Goal: Transaction & Acquisition: Purchase product/service

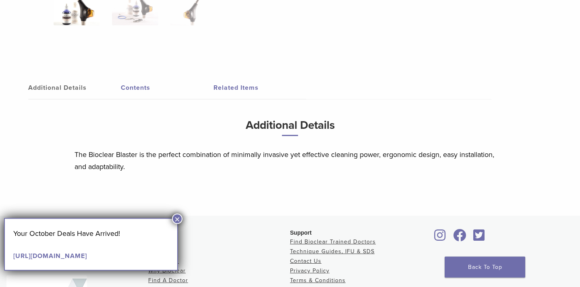
scroll to position [411, 0]
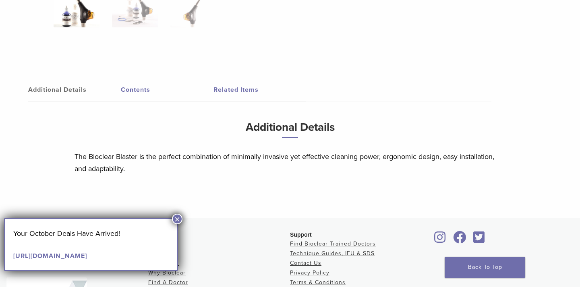
click at [230, 88] on link "Related Items" at bounding box center [260, 90] width 93 height 23
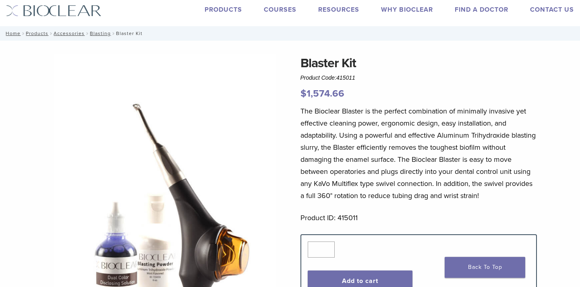
scroll to position [0, 0]
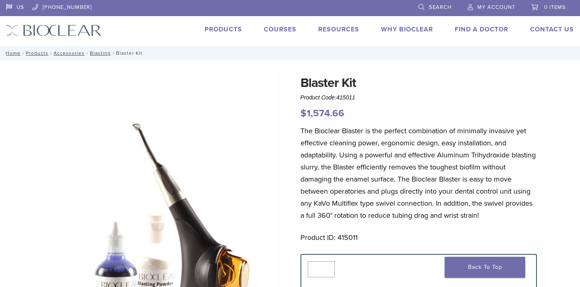
click at [423, 6] on link "Search" at bounding box center [435, 6] width 33 height 12
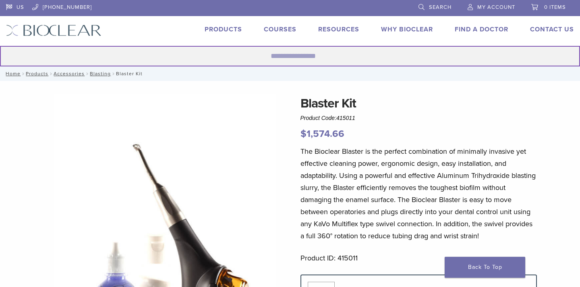
click at [272, 59] on input "Search for:" at bounding box center [290, 56] width 580 height 21
type input "**********"
click at [0, 46] on button "Search" at bounding box center [0, 46] width 0 height 0
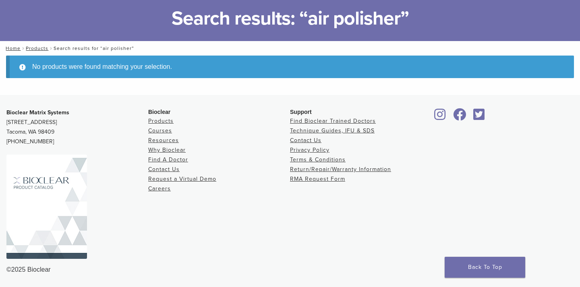
scroll to position [9, 0]
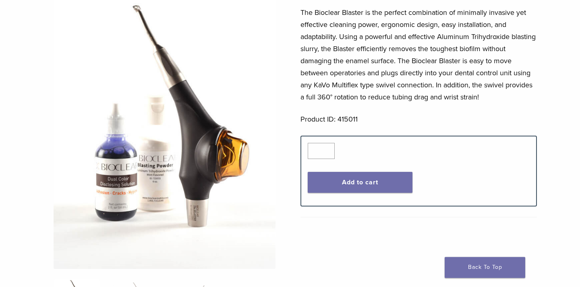
scroll to position [123, 0]
